Goal: Task Accomplishment & Management: Use online tool/utility

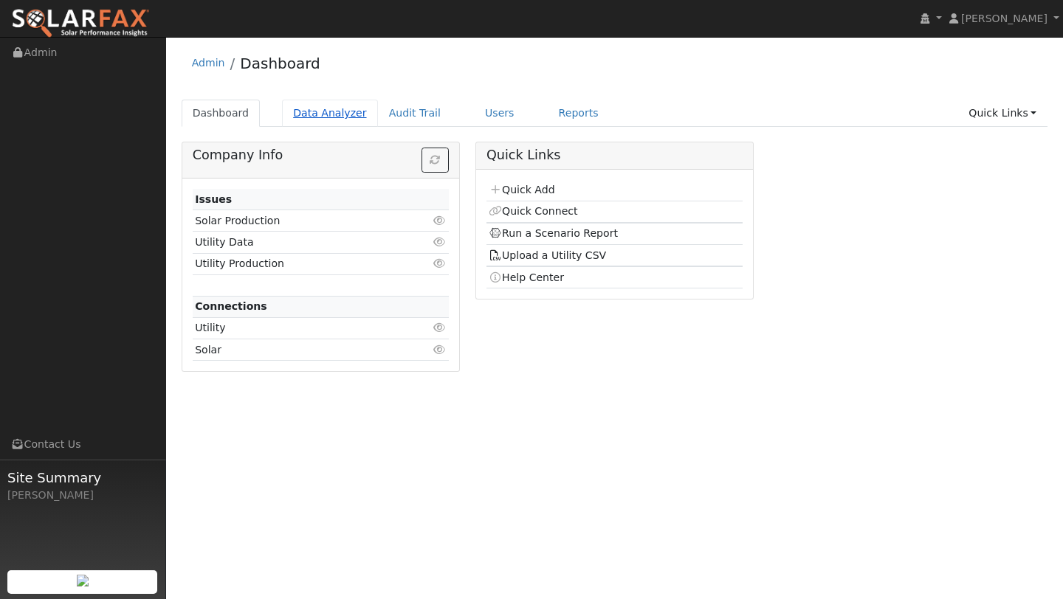
click at [308, 116] on link "Data Analyzer" at bounding box center [330, 113] width 96 height 27
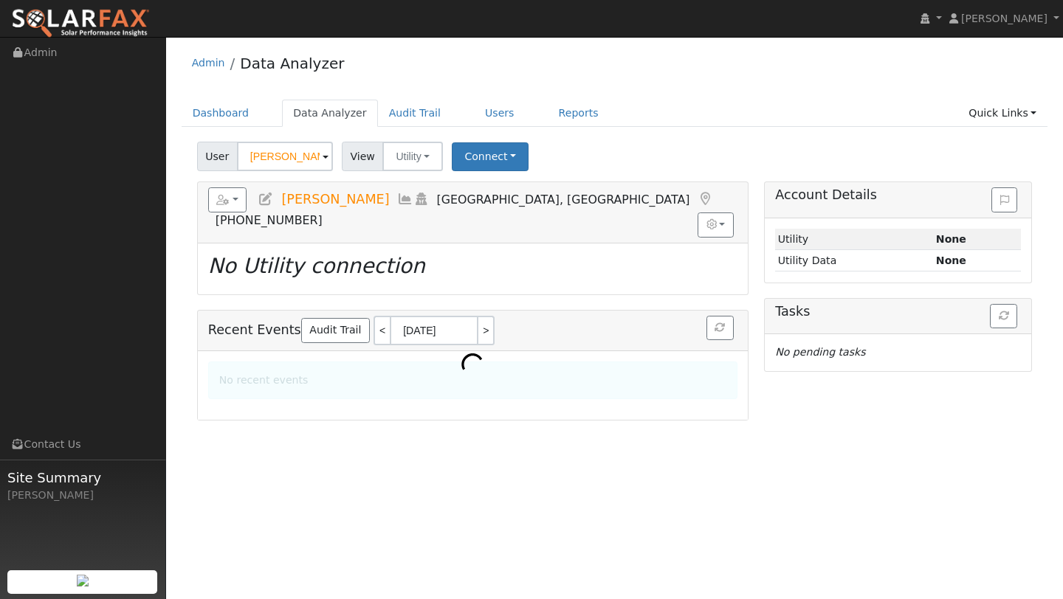
click at [271, 162] on input "[PERSON_NAME]" at bounding box center [285, 157] width 96 height 30
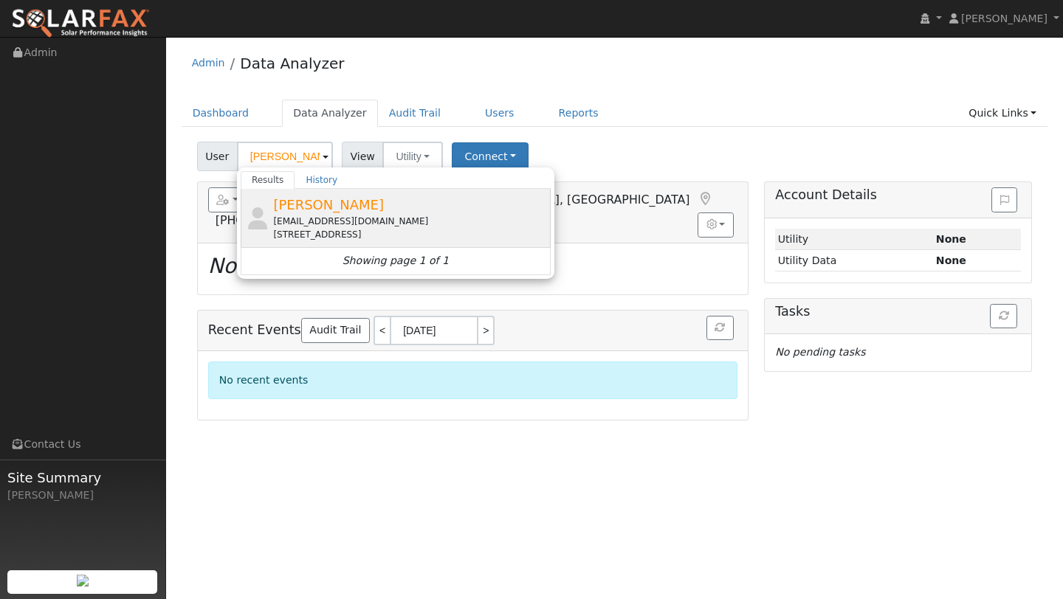
click at [290, 227] on div "[EMAIL_ADDRESS][DOMAIN_NAME]" at bounding box center [410, 221] width 274 height 13
type input "[PERSON_NAME]"
